Goal: Go to known website: Access a specific website the user already knows

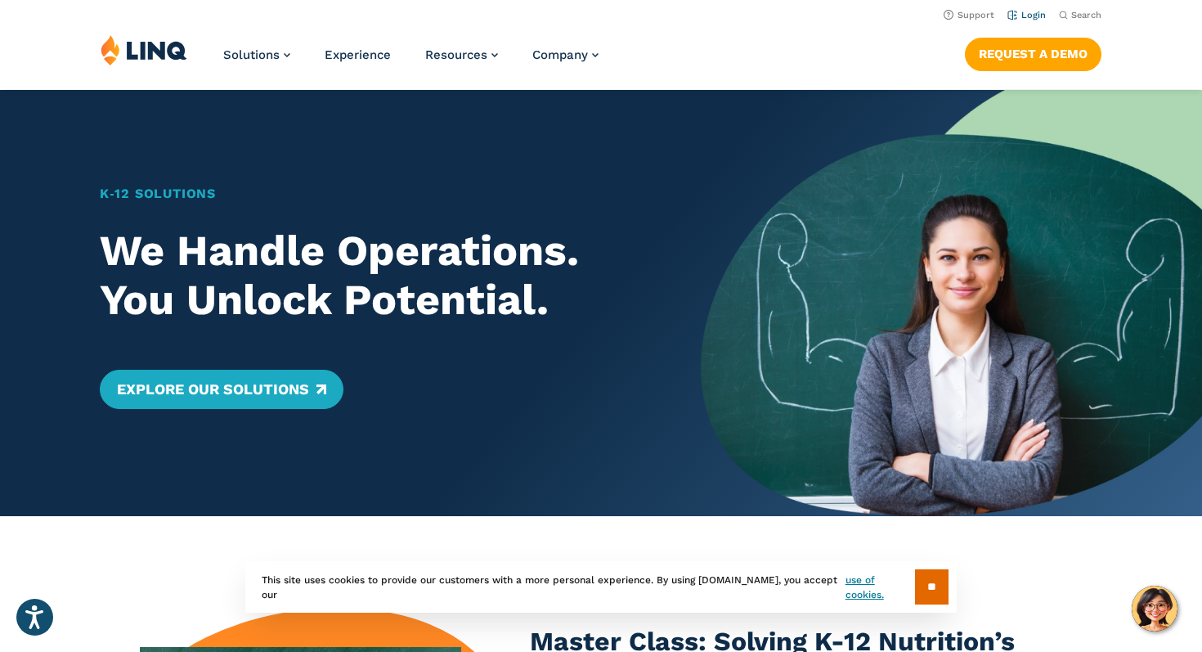
click at [1039, 16] on link "Login" at bounding box center [1026, 15] width 38 height 11
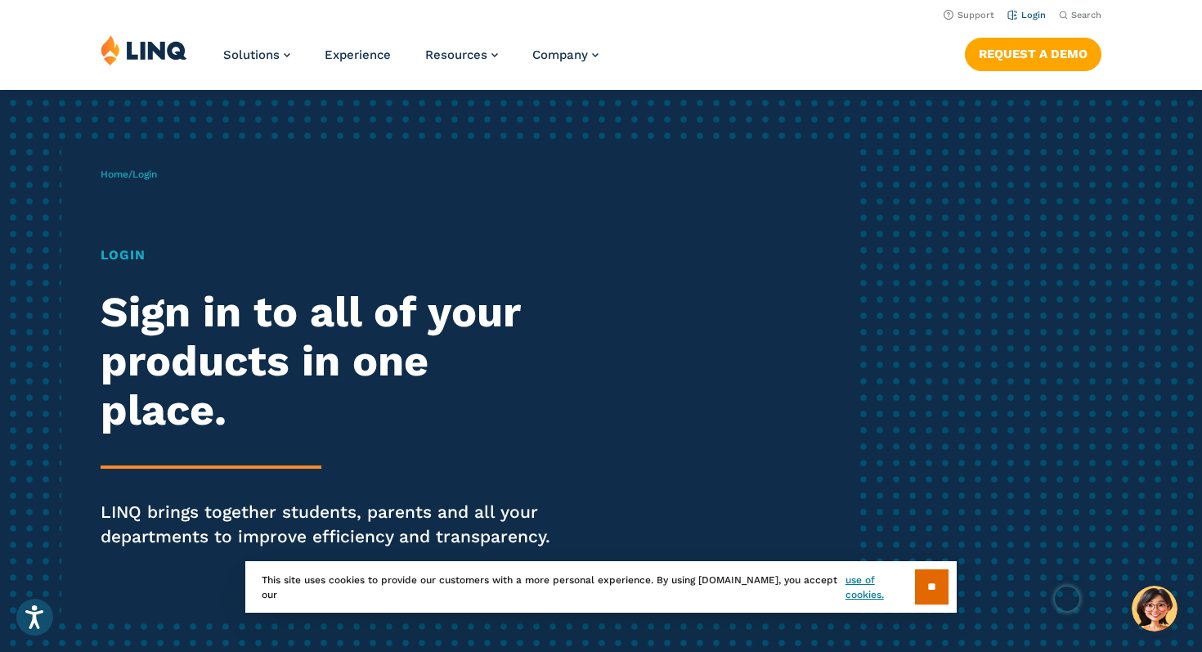
click at [1030, 14] on link "Login" at bounding box center [1026, 15] width 38 height 11
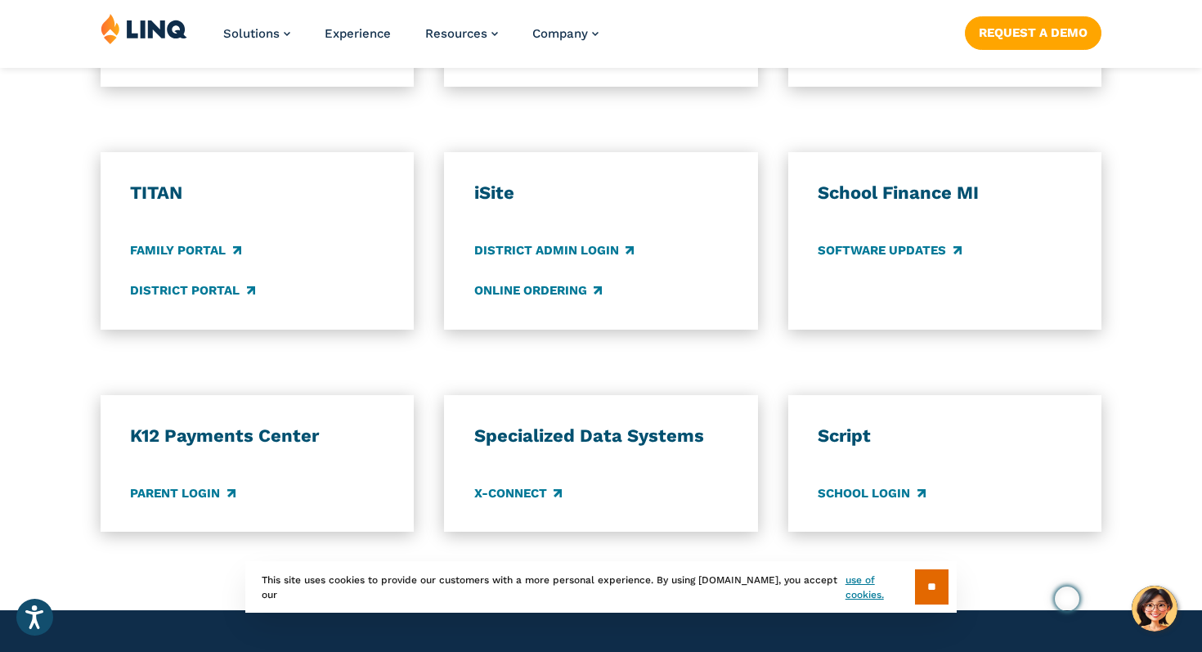
scroll to position [1215, 0]
click at [207, 491] on link "Parent Login" at bounding box center [182, 492] width 105 height 18
